Goal: Transaction & Acquisition: Download file/media

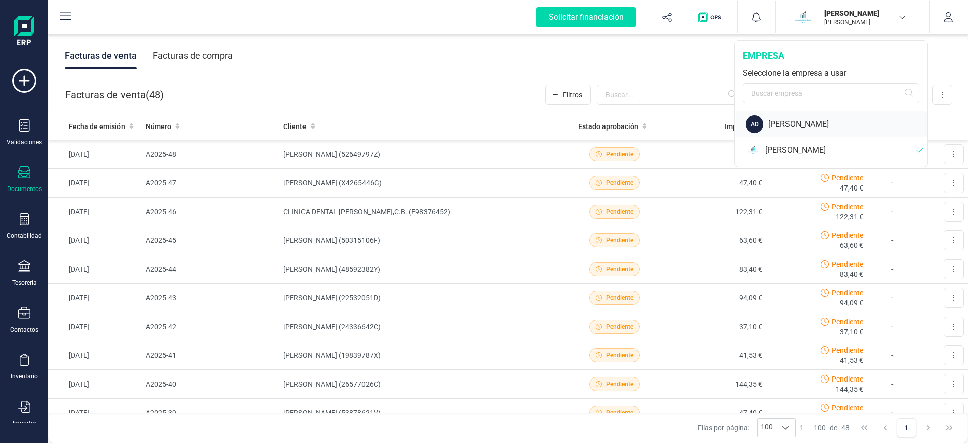
click at [843, 127] on div "[PERSON_NAME]" at bounding box center [847, 124] width 159 height 12
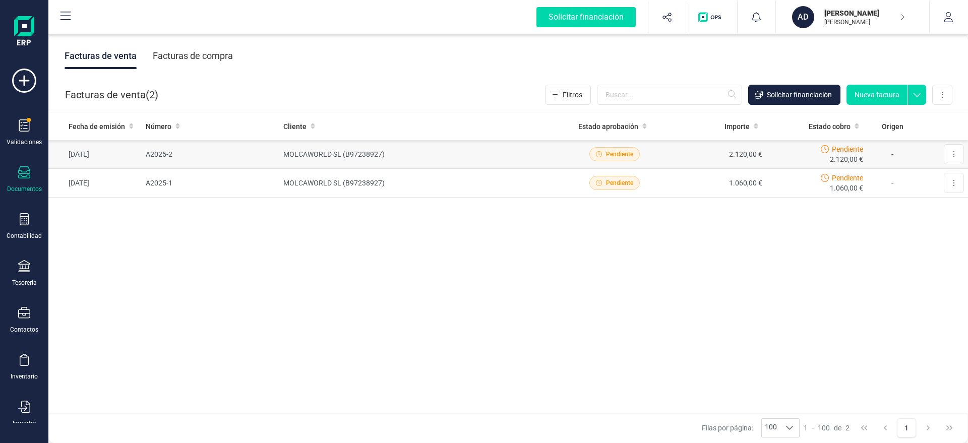
click at [494, 151] on td "MOLCAWORLD SL (B97238927)" at bounding box center [421, 154] width 284 height 29
click at [950, 151] on button at bounding box center [954, 154] width 20 height 20
click at [906, 178] on span "Descargar documento" at bounding box center [910, 179] width 70 height 10
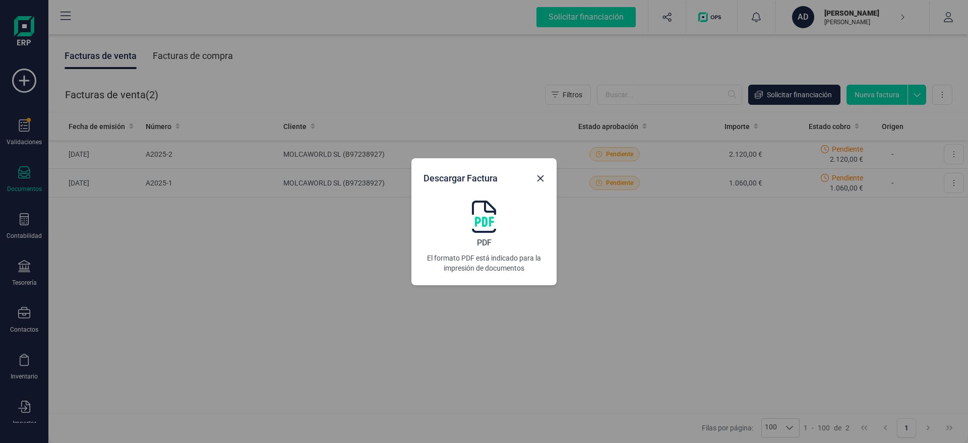
click at [484, 214] on img at bounding box center [484, 217] width 24 height 32
click at [656, 271] on div "Descargar Factura PDF El formato PDF está indicado para la impresión de documen…" at bounding box center [484, 221] width 968 height 443
click at [540, 175] on icon "Close" at bounding box center [540, 178] width 8 height 8
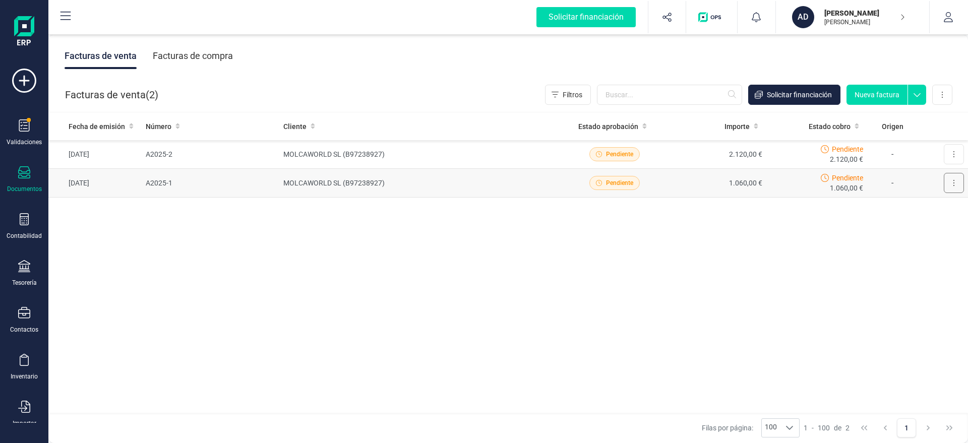
click at [954, 183] on icon at bounding box center [954, 183] width 2 height 8
click at [896, 202] on button "Descargar documento" at bounding box center [910, 208] width 106 height 20
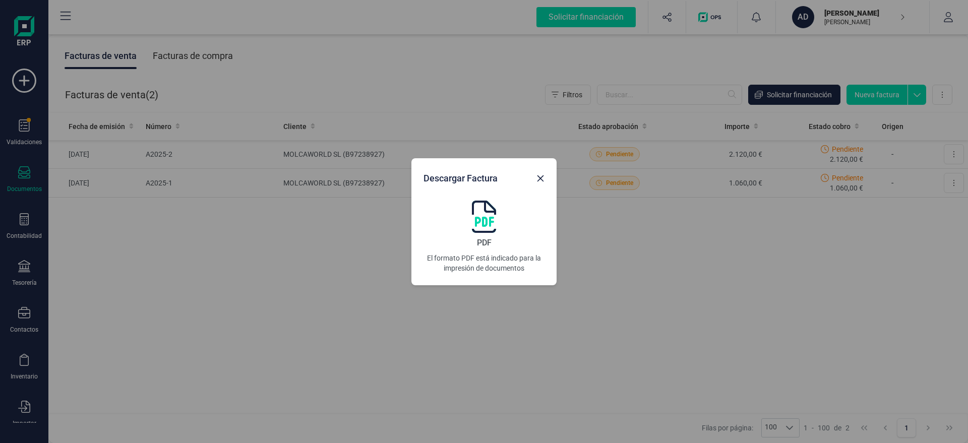
click at [479, 229] on img at bounding box center [484, 217] width 24 height 32
